Goal: Information Seeking & Learning: Learn about a topic

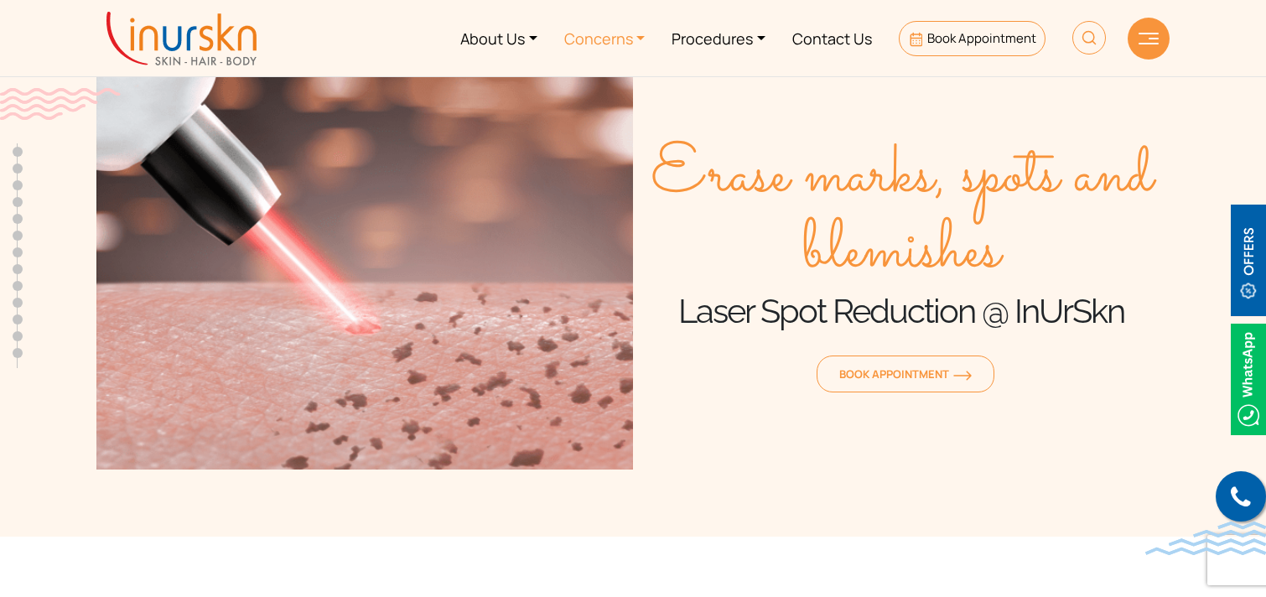
click at [616, 38] on link "Concerns" at bounding box center [605, 38] width 108 height 63
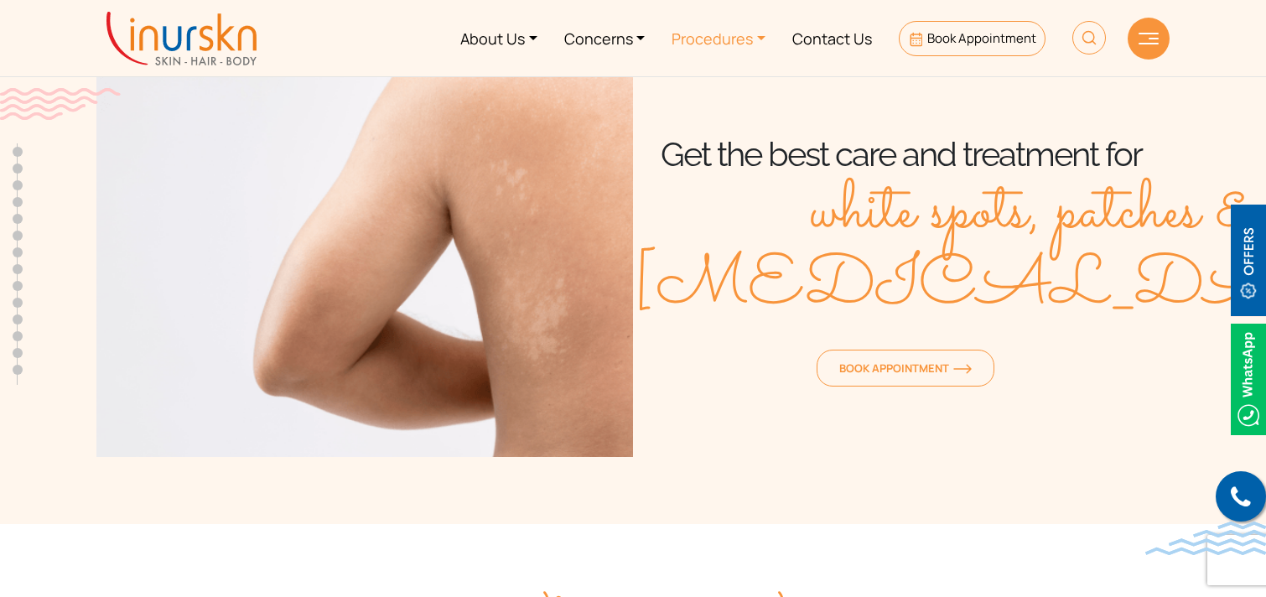
click at [723, 42] on link "Procedures" at bounding box center [718, 38] width 121 height 63
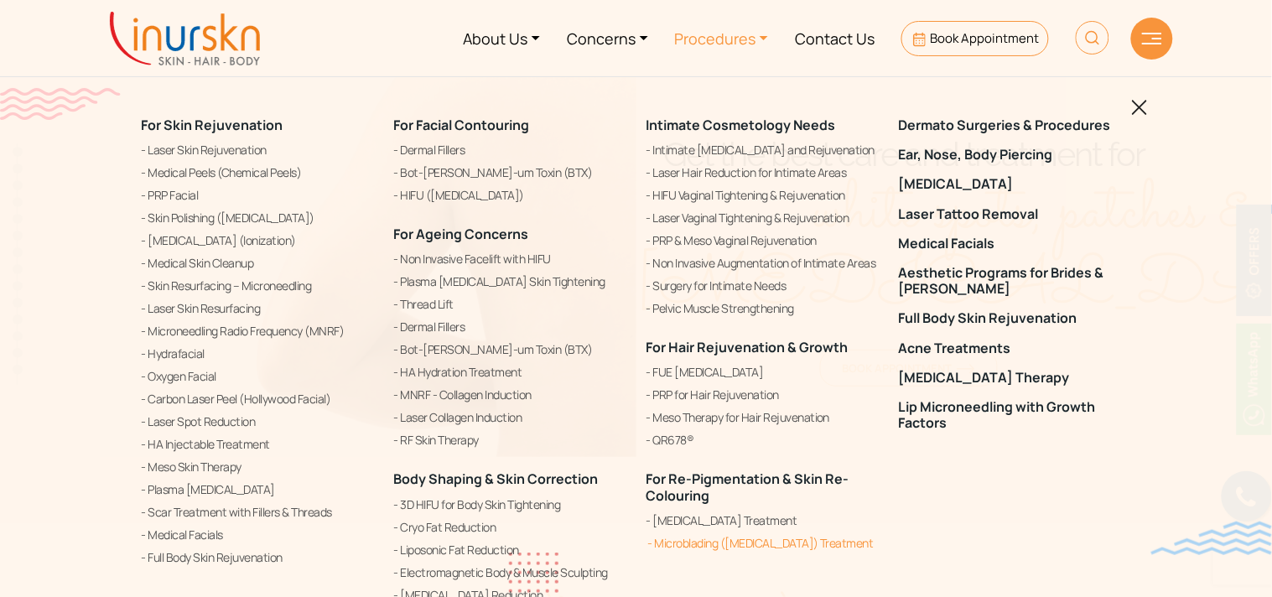
click at [718, 541] on link "Microblading ([MEDICAL_DATA]) Treatment" at bounding box center [762, 543] width 232 height 20
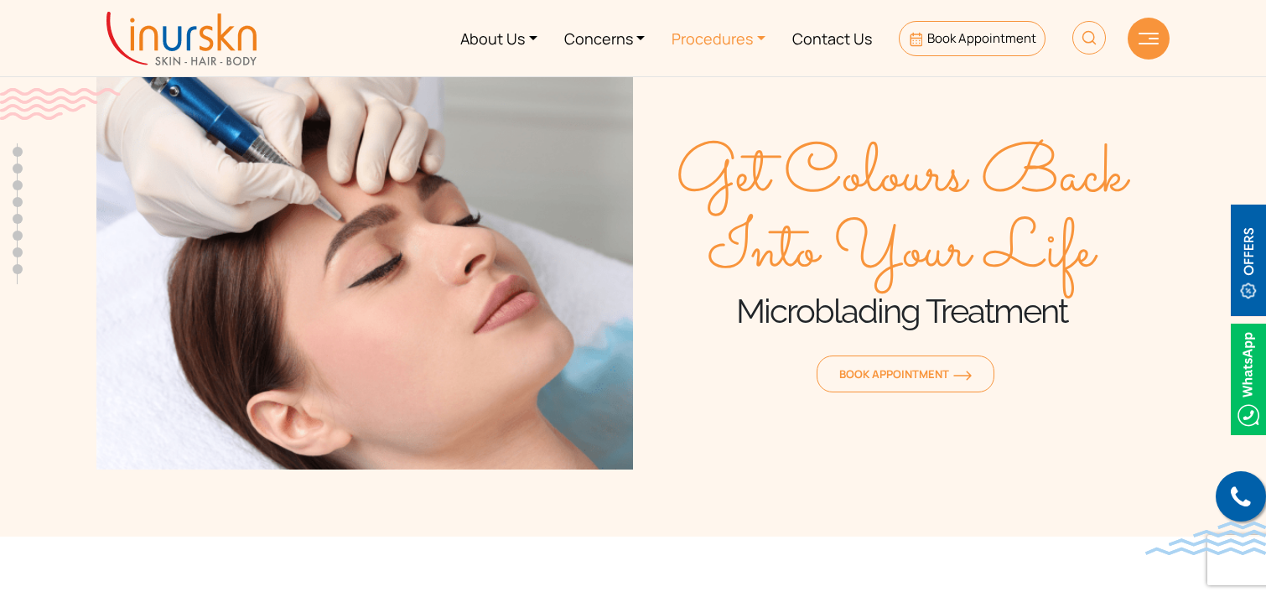
click at [694, 48] on link "Procedures" at bounding box center [718, 38] width 121 height 63
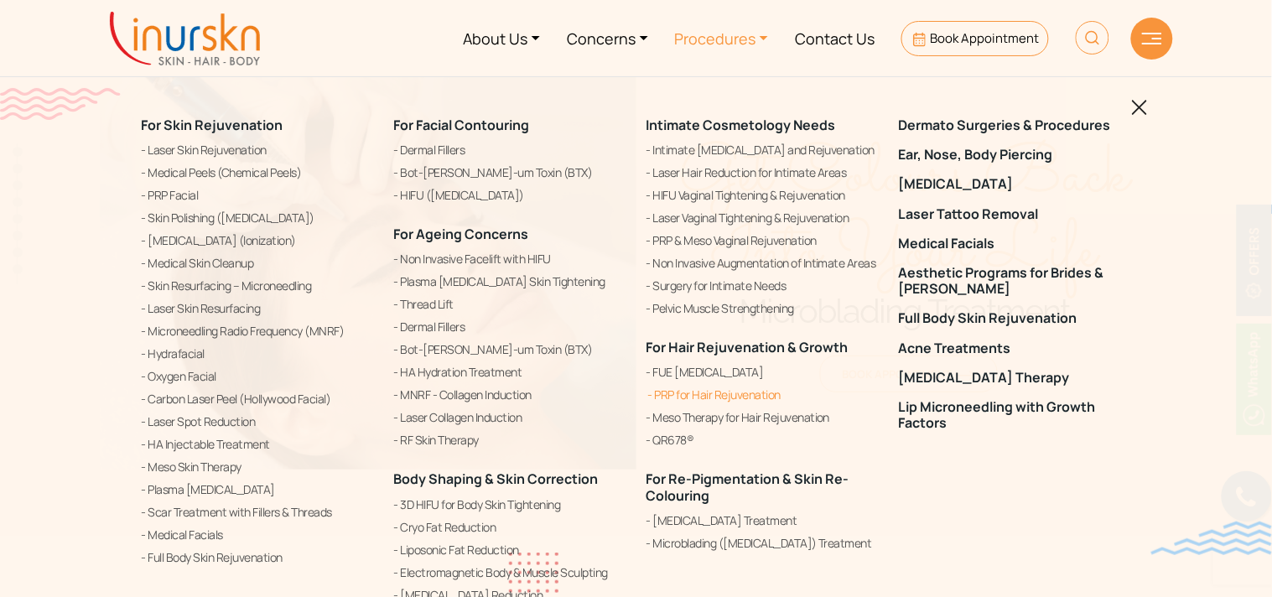
click at [694, 541] on link "Microblading ([MEDICAL_DATA]) Treatment" at bounding box center [762, 543] width 232 height 20
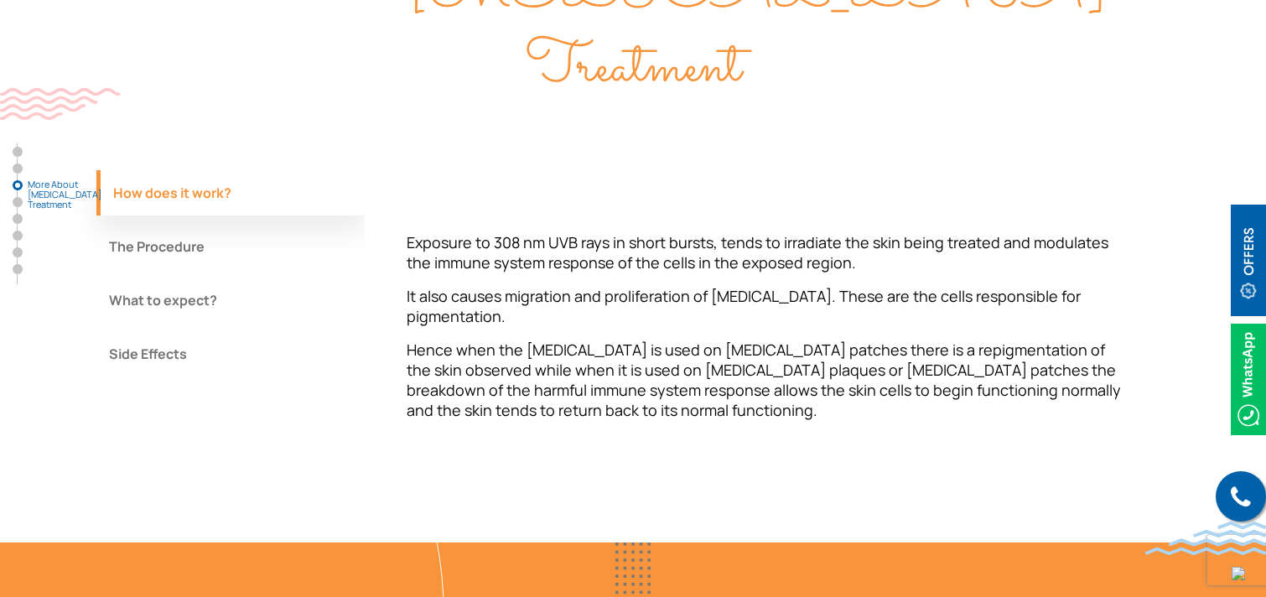
scroll to position [1520, 0]
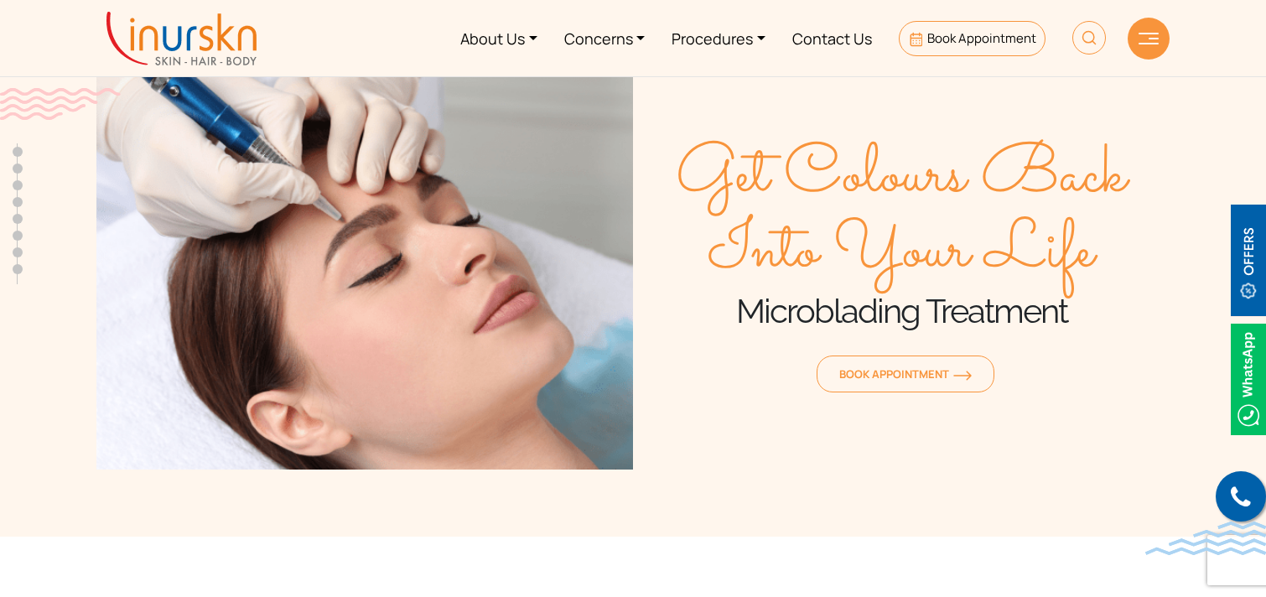
scroll to position [663, 0]
click at [852, 37] on link "Contact Us" at bounding box center [832, 38] width 106 height 63
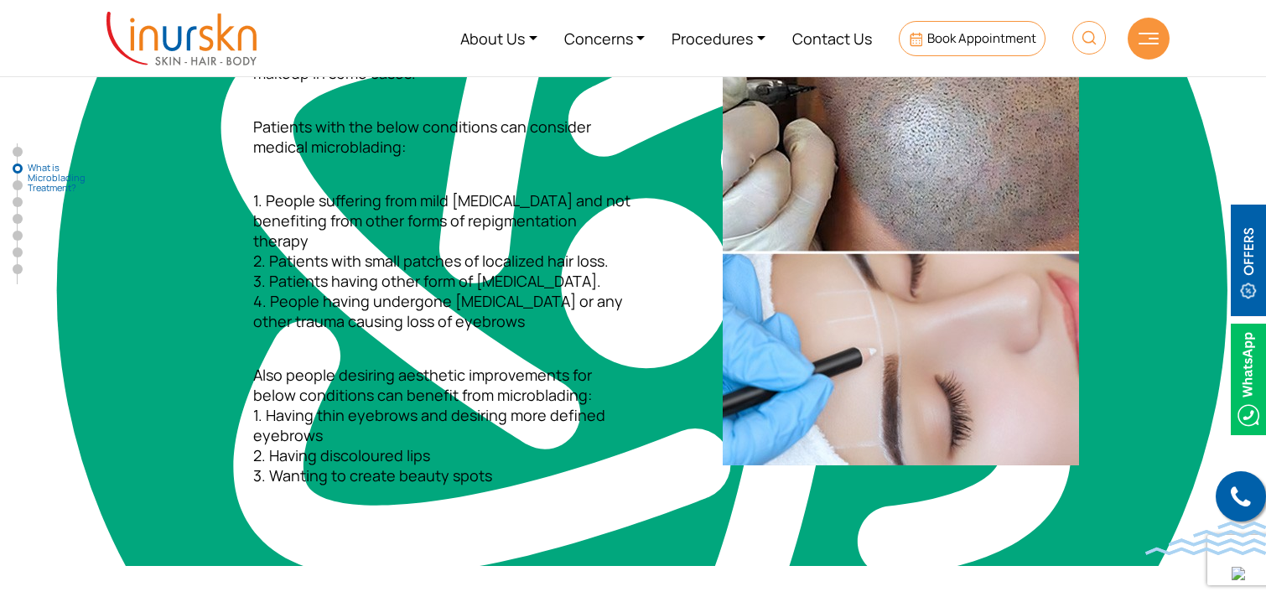
scroll to position [663, 0]
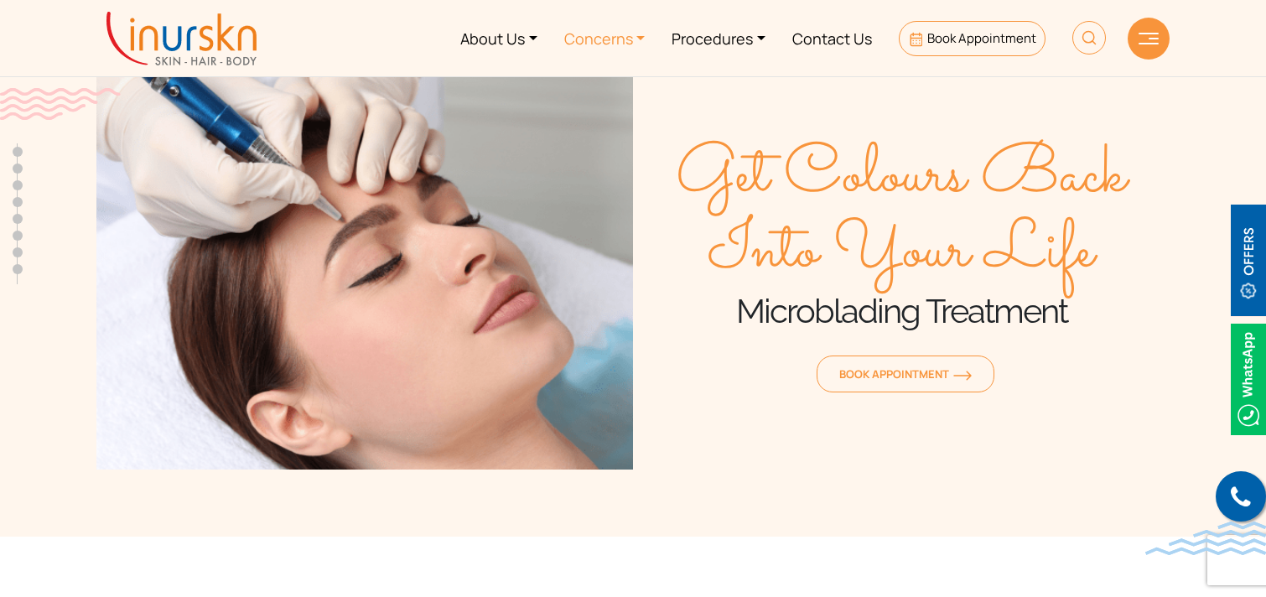
click at [623, 44] on link "Concerns" at bounding box center [605, 38] width 108 height 63
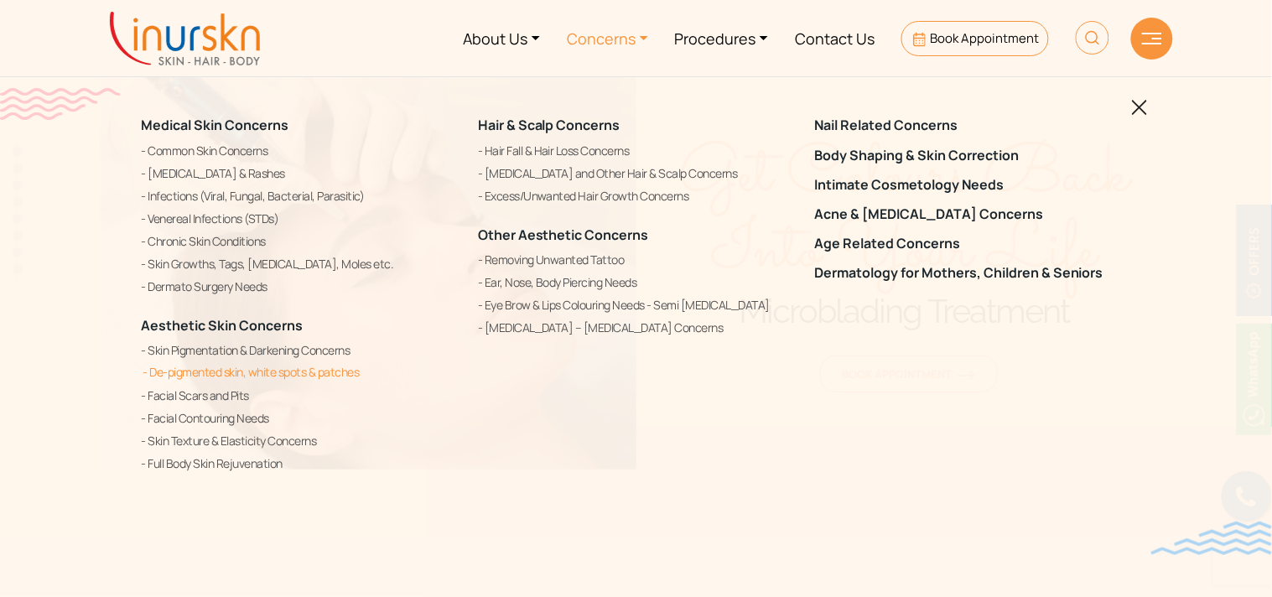
click at [278, 370] on link "De-pigmented skin, white spots & patches" at bounding box center [300, 372] width 316 height 20
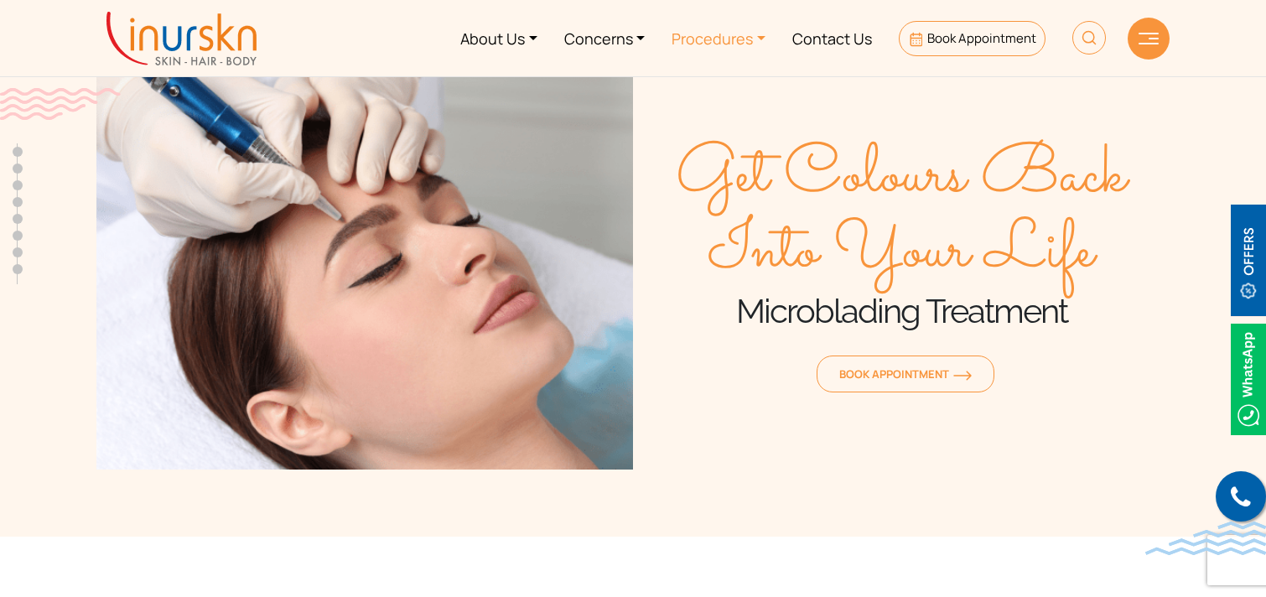
click at [706, 40] on link "Procedures" at bounding box center [718, 38] width 121 height 63
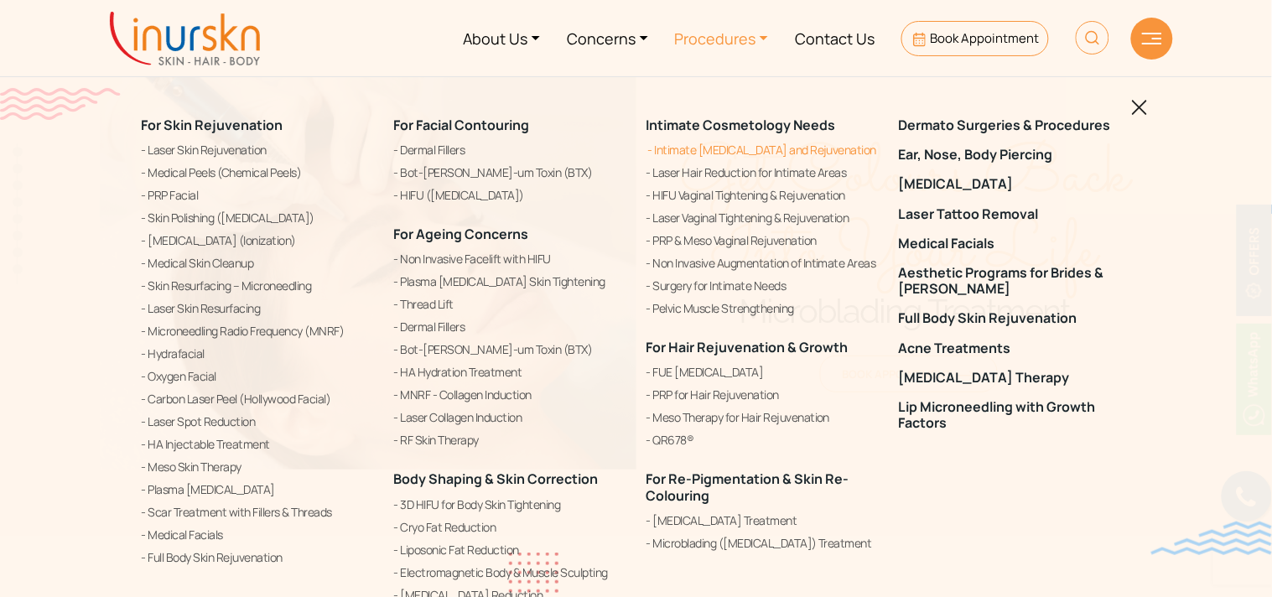
click at [740, 153] on link "Intimate [MEDICAL_DATA] and Rejuvenation" at bounding box center [762, 150] width 232 height 20
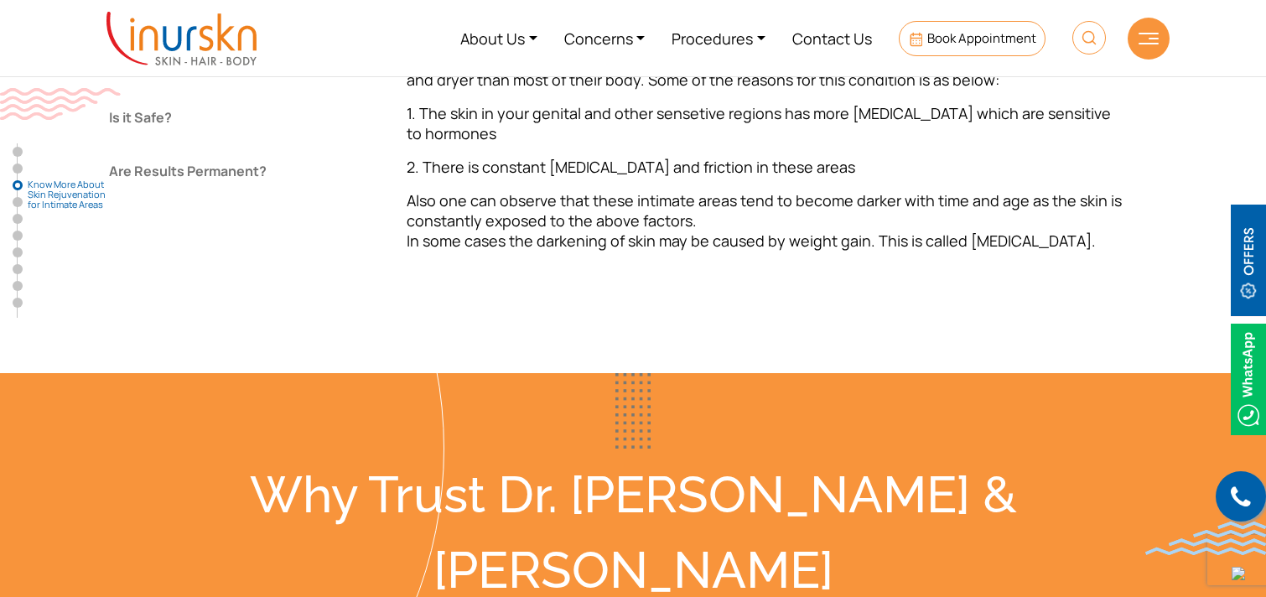
scroll to position [1573, 0]
